Goal: Transaction & Acquisition: Download file/media

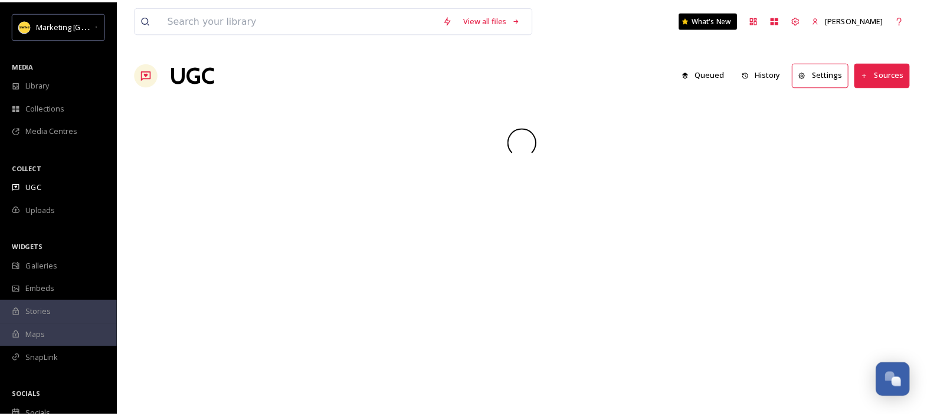
scroll to position [1088, 0]
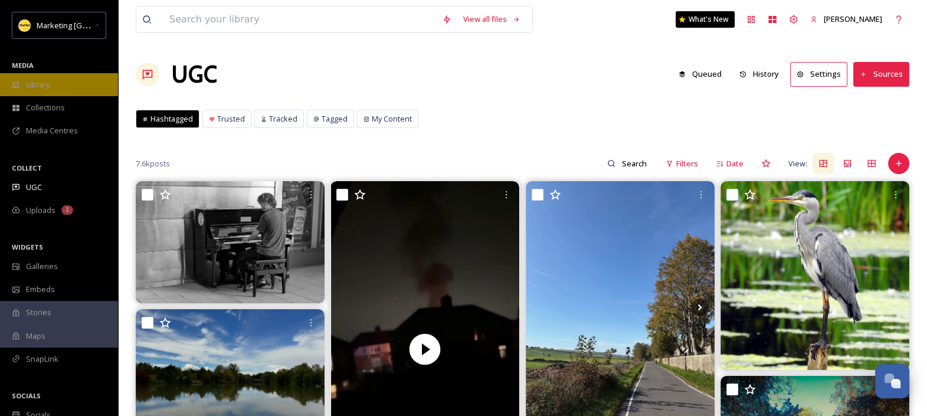
click at [41, 83] on span "Library" at bounding box center [38, 84] width 24 height 11
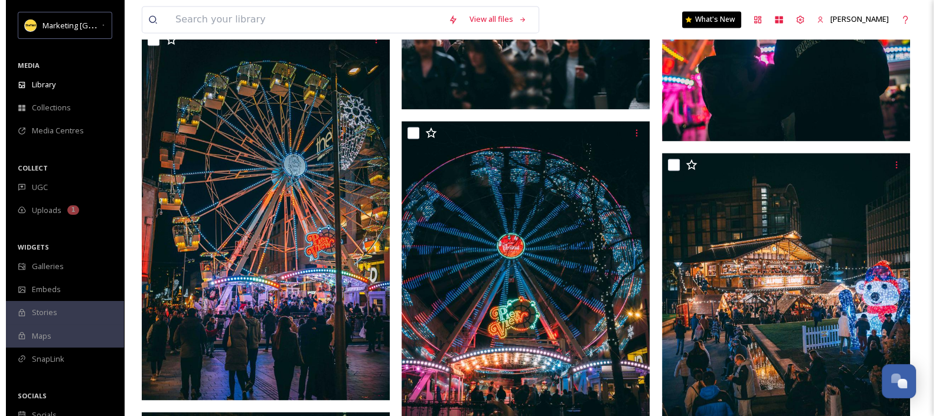
scroll to position [2097, 0]
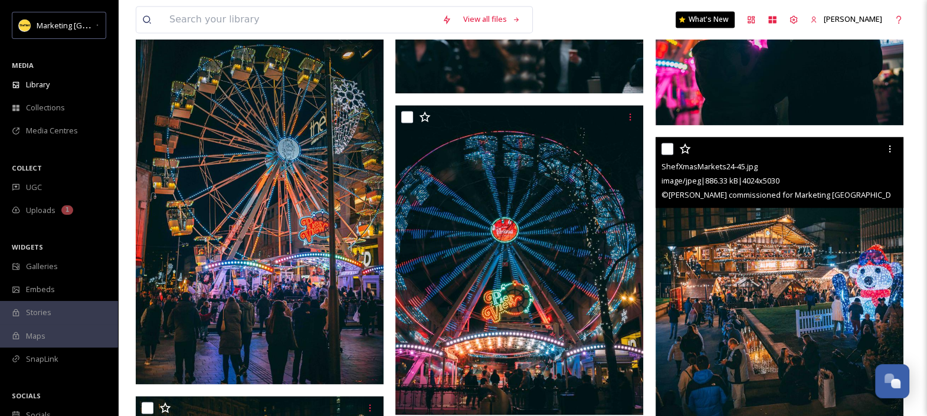
click at [779, 240] on img at bounding box center [780, 292] width 248 height 310
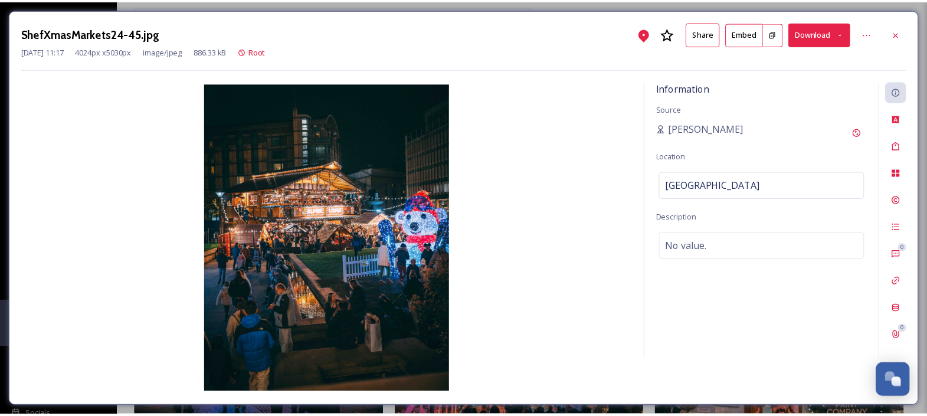
scroll to position [2126, 0]
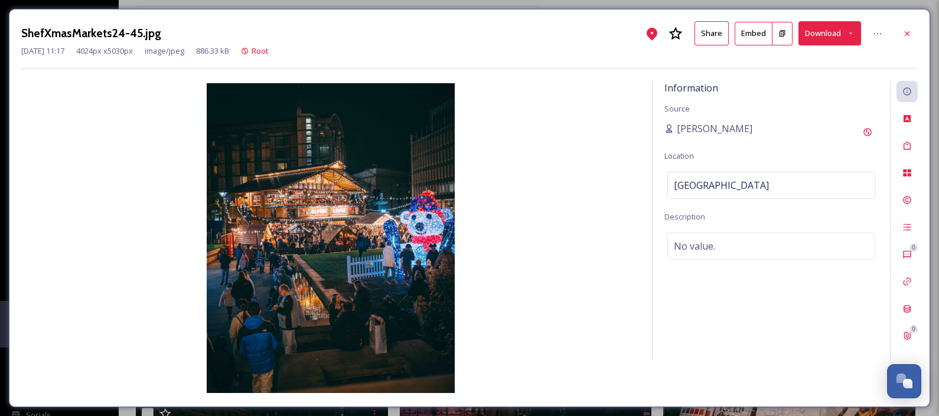
click at [825, 30] on button "Download" at bounding box center [829, 33] width 63 height 24
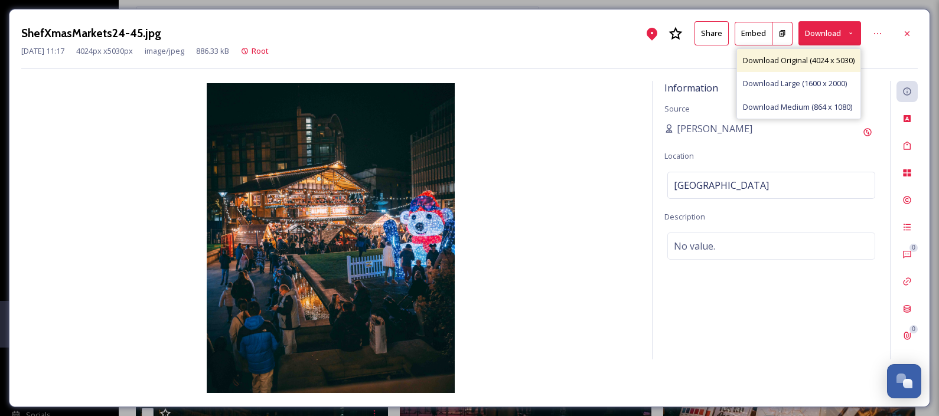
click at [803, 59] on span "Download Original (4024 x 5030)" at bounding box center [799, 60] width 112 height 11
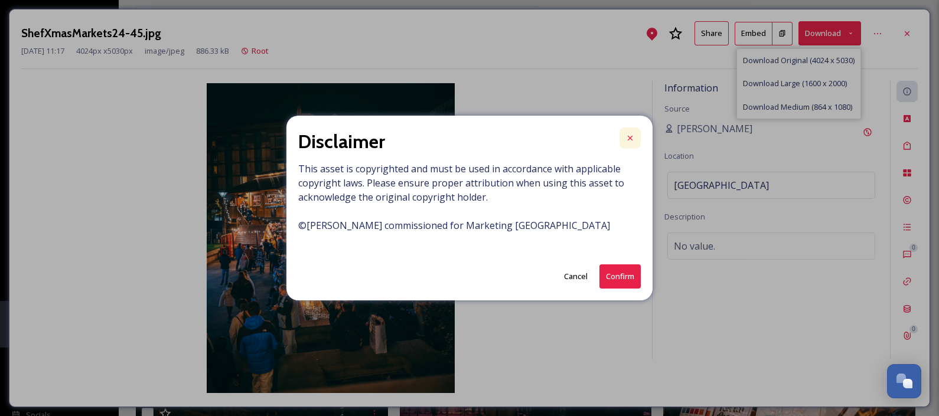
click at [629, 137] on icon at bounding box center [629, 138] width 5 height 5
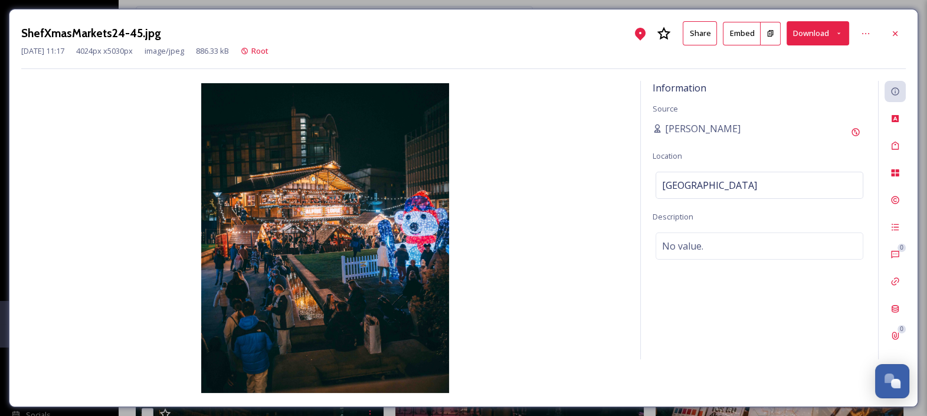
click at [825, 22] on button "Download" at bounding box center [818, 33] width 63 height 24
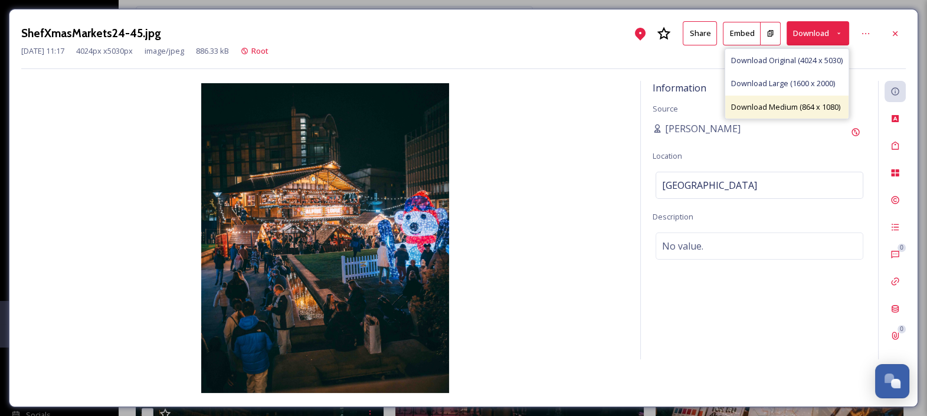
click at [803, 106] on span "Download Medium (864 x 1080)" at bounding box center [785, 107] width 109 height 11
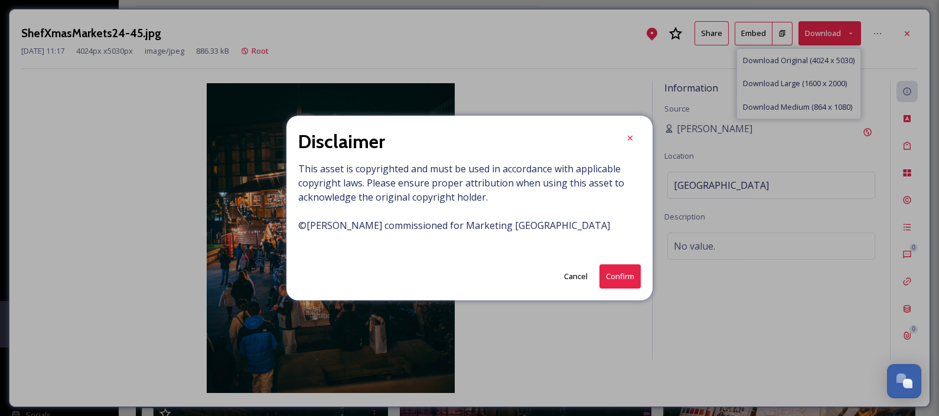
click at [612, 269] on button "Confirm" at bounding box center [619, 276] width 41 height 24
